Goal: Obtain resource: Obtain resource

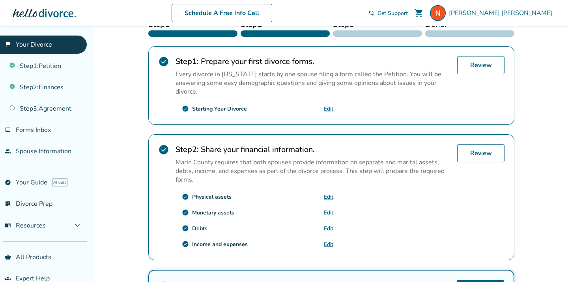
scroll to position [153, 0]
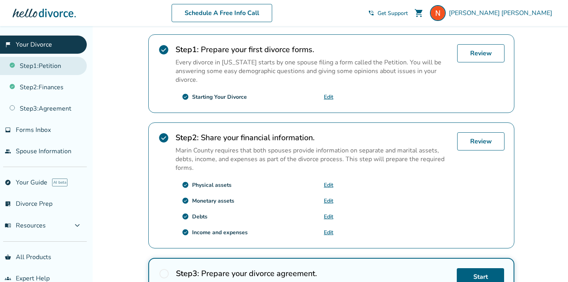
click at [78, 73] on link "Step 1 : Petition" at bounding box center [43, 66] width 87 height 18
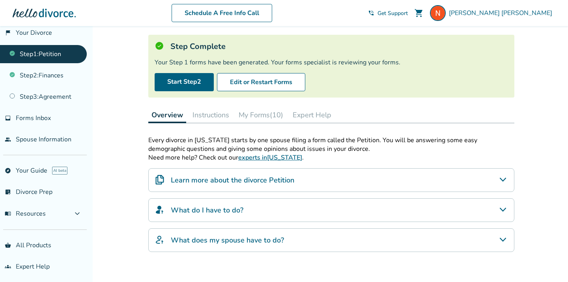
scroll to position [40, 0]
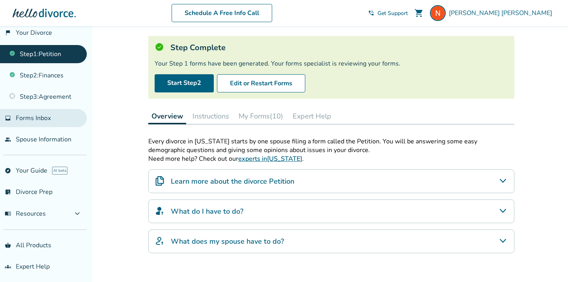
click at [47, 119] on span "Forms Inbox" at bounding box center [33, 118] width 35 height 9
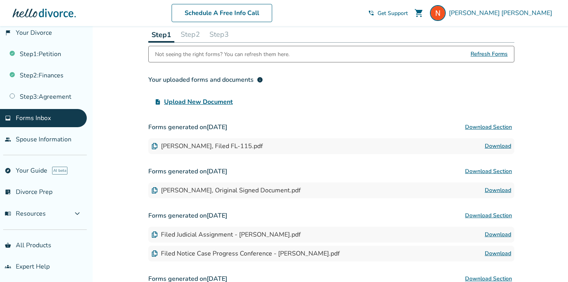
scroll to position [114, 0]
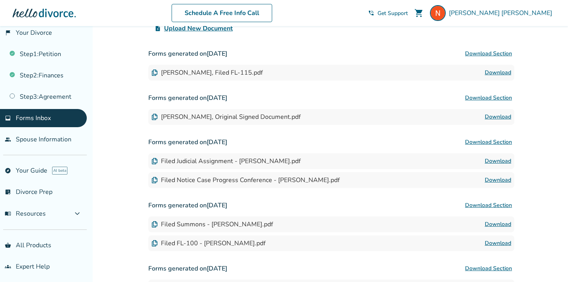
click at [499, 161] on link "Download" at bounding box center [498, 160] width 26 height 9
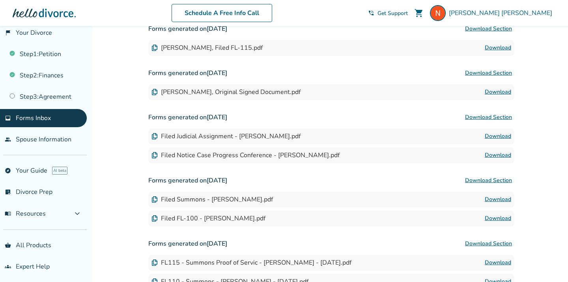
scroll to position [139, 0]
click at [503, 199] on link "Download" at bounding box center [498, 198] width 26 height 9
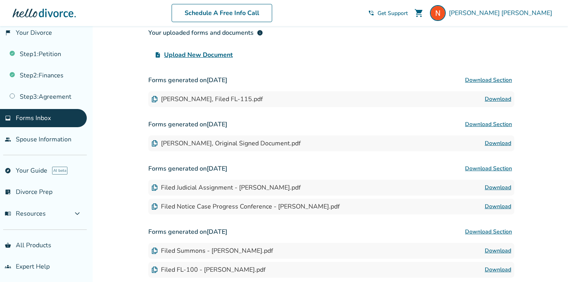
scroll to position [86, 0]
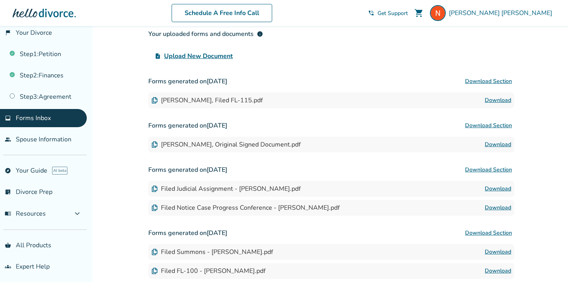
click at [502, 98] on link "Download" at bounding box center [498, 100] width 26 height 9
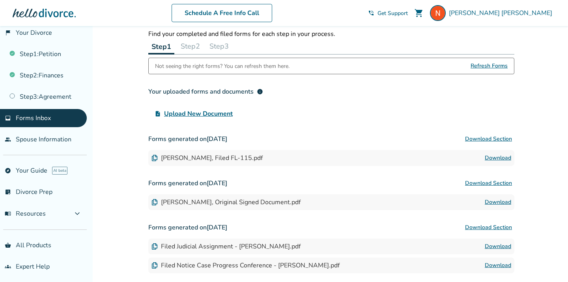
scroll to position [27, 0]
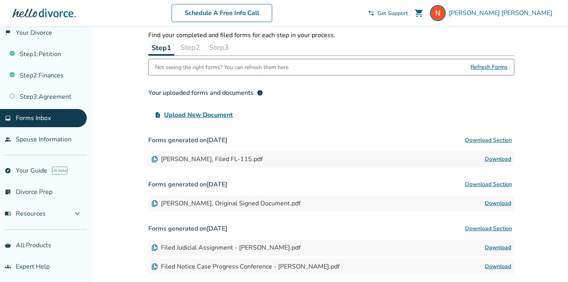
click at [495, 158] on link "Download" at bounding box center [498, 158] width 26 height 9
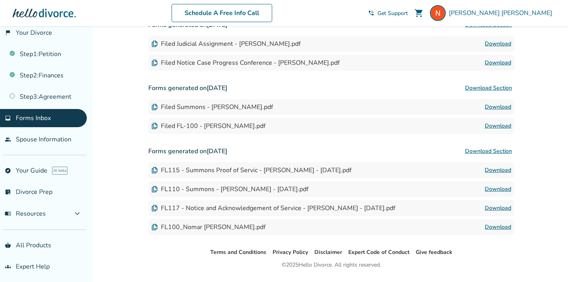
scroll to position [238, 0]
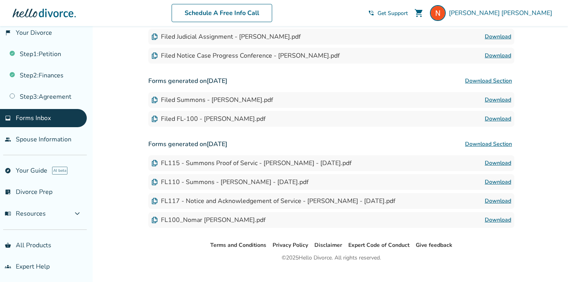
click at [501, 217] on link "Download" at bounding box center [498, 219] width 26 height 9
click at [493, 199] on link "Download" at bounding box center [498, 200] width 26 height 9
click at [502, 184] on link "Download" at bounding box center [498, 181] width 26 height 9
click at [493, 163] on link "Download" at bounding box center [498, 162] width 26 height 9
click at [495, 117] on link "Download" at bounding box center [498, 118] width 26 height 9
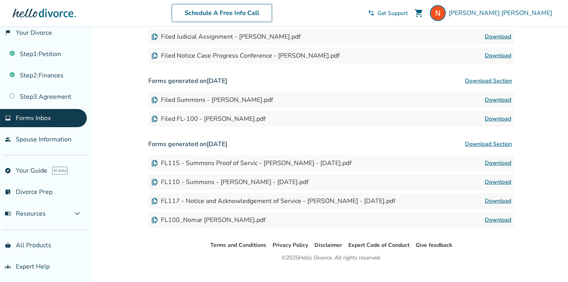
click at [496, 97] on link "Download" at bounding box center [498, 99] width 26 height 9
click at [494, 58] on link "Download" at bounding box center [498, 55] width 26 height 9
